Goal: Transaction & Acquisition: Purchase product/service

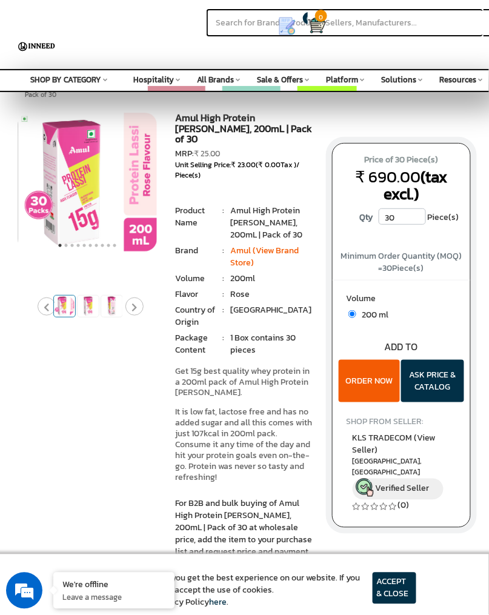
click at [68, 296] on img at bounding box center [64, 306] width 21 height 21
click at [72, 207] on img at bounding box center [87, 182] width 139 height 139
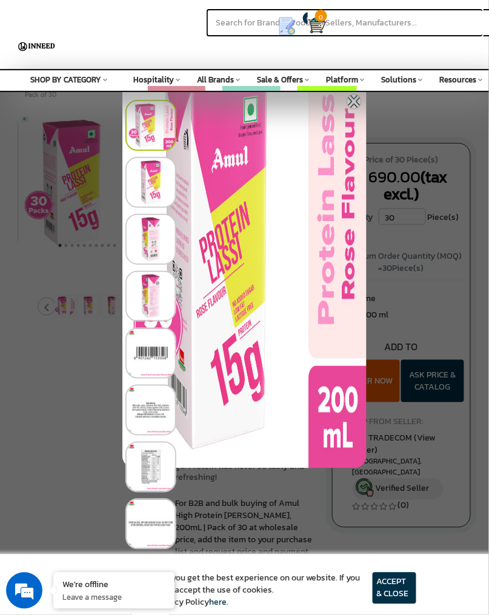
click at [144, 184] on img at bounding box center [150, 182] width 51 height 51
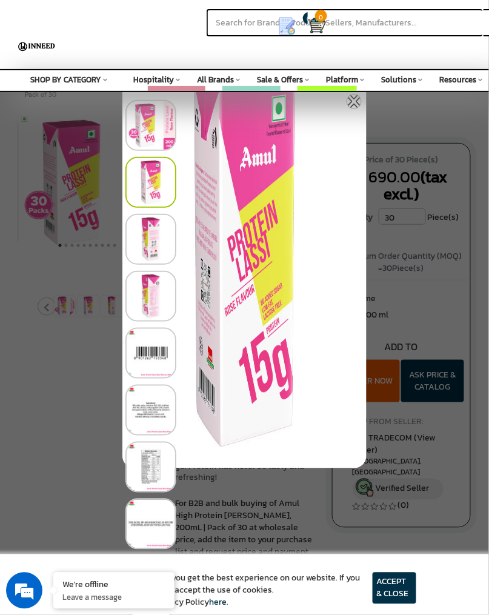
click at [141, 250] on img at bounding box center [150, 239] width 51 height 51
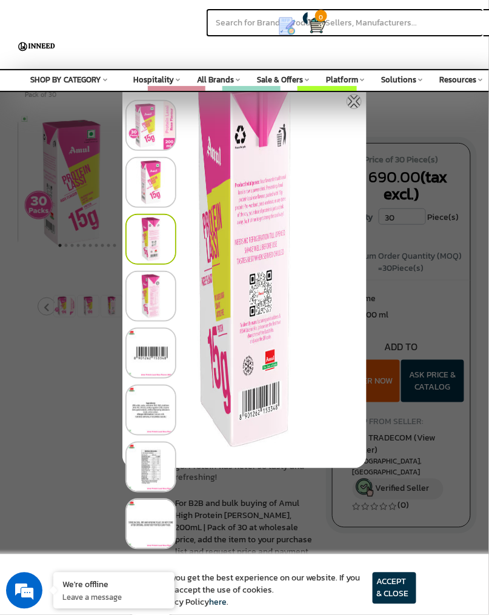
click at [145, 290] on img at bounding box center [150, 296] width 51 height 51
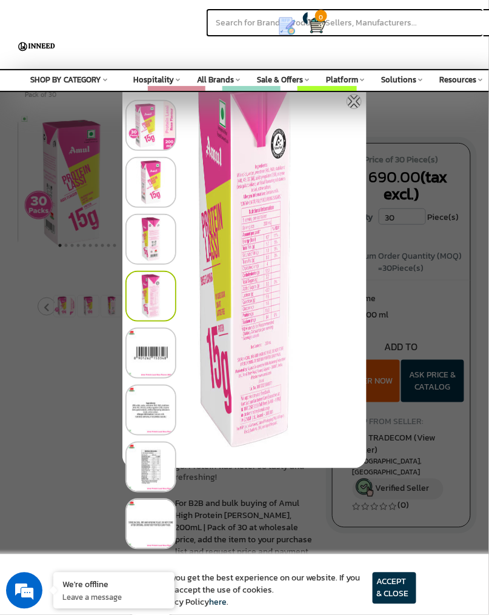
click at [150, 303] on img at bounding box center [150, 296] width 51 height 51
click at [147, 339] on img at bounding box center [150, 353] width 51 height 51
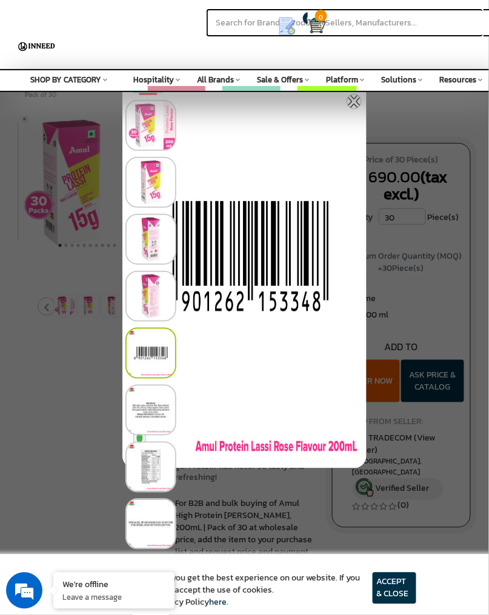
click at [29, 394] on div at bounding box center [244, 307] width 489 height 615
click at [353, 104] on img at bounding box center [354, 101] width 15 height 15
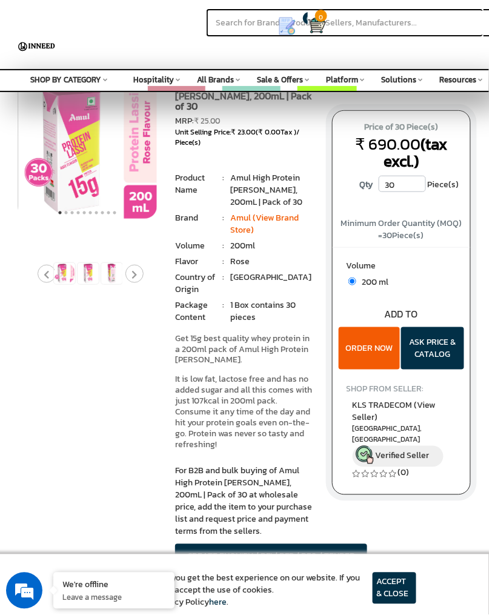
scroll to position [34, 0]
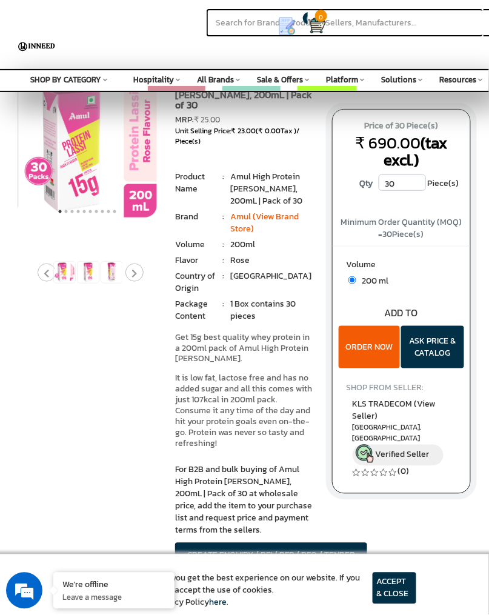
click at [411, 174] on input "30" at bounding box center [402, 182] width 47 height 16
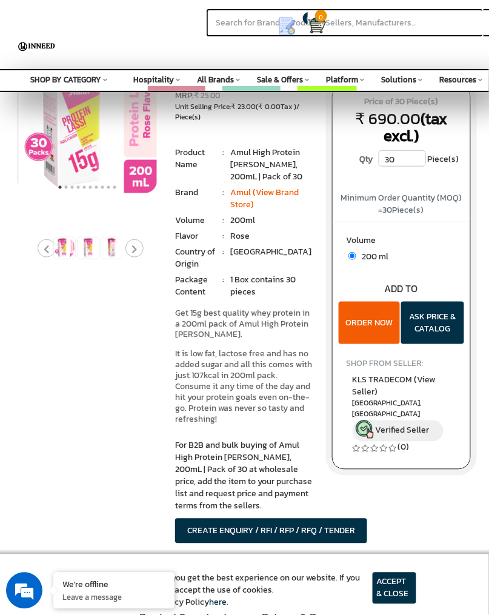
scroll to position [63, 0]
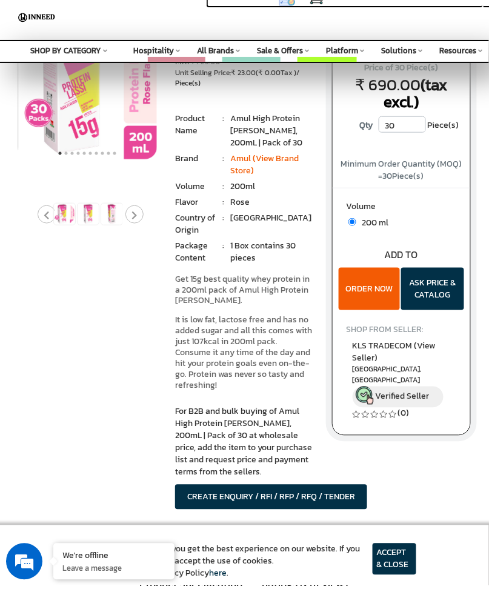
type input "3"
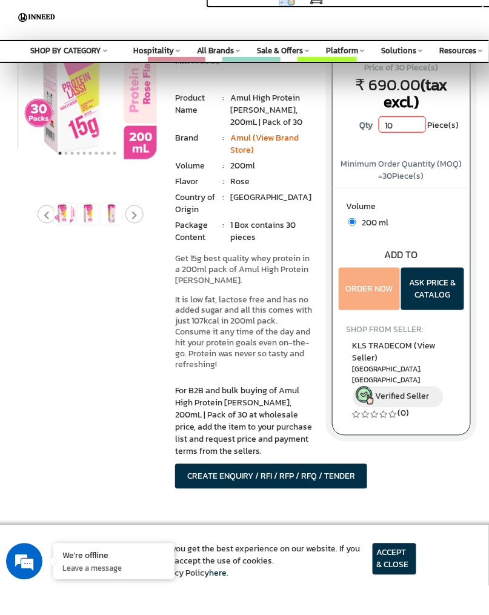
type input "1"
type input "6"
type input "1"
type input "3"
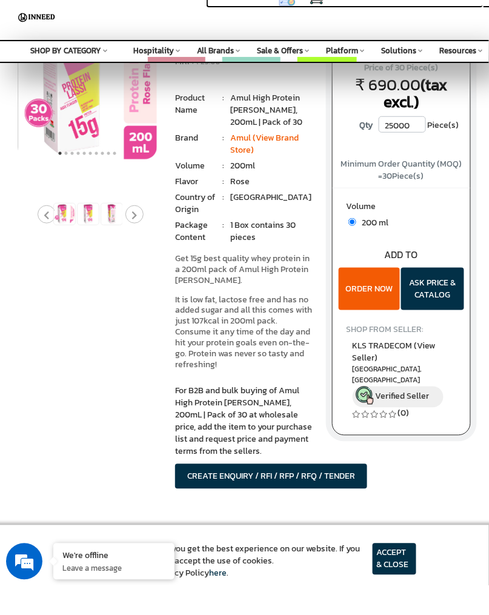
type input "25000"
click at [380, 305] on button "ORDER NOW" at bounding box center [369, 318] width 61 height 42
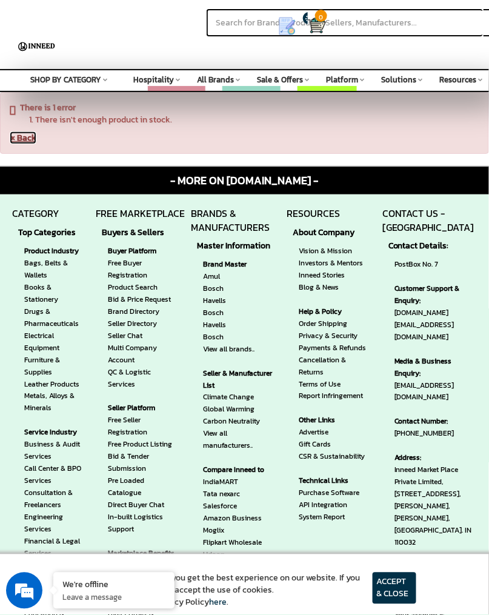
click at [19, 136] on link "« Back" at bounding box center [23, 137] width 27 height 13
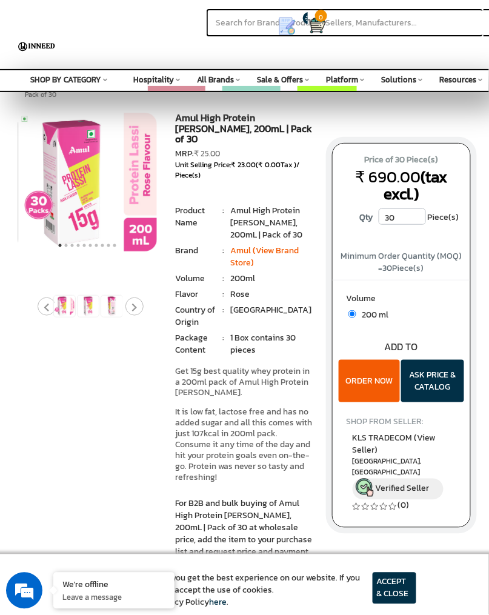
click at [392, 208] on input "30" at bounding box center [402, 216] width 47 height 16
click at [417, 208] on input "30" at bounding box center [402, 216] width 47 height 16
type input "300"
click at [356, 370] on button "ORDER NOW" at bounding box center [369, 381] width 61 height 42
click at [414, 208] on input "300" at bounding box center [402, 216] width 47 height 16
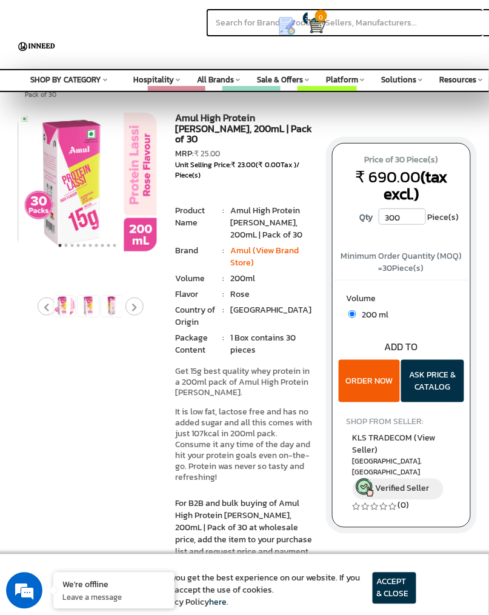
click at [379, 360] on button "ORDER NOW" at bounding box center [369, 381] width 61 height 42
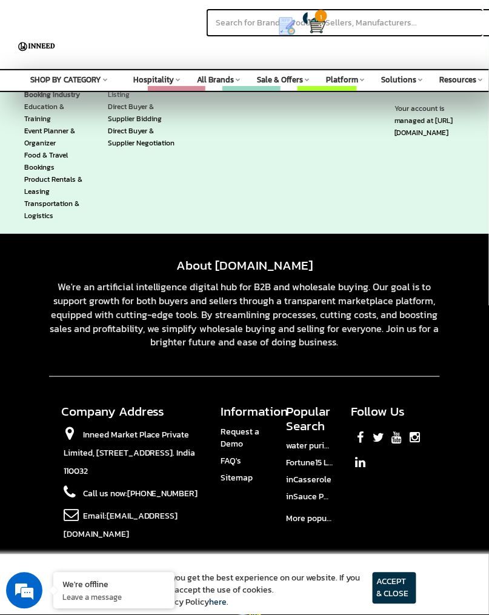
scroll to position [1565, 0]
